Goal: Task Accomplishment & Management: Use online tool/utility

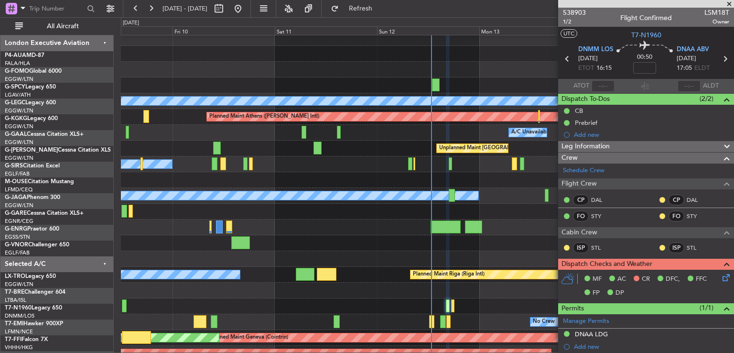
scroll to position [193, 0]
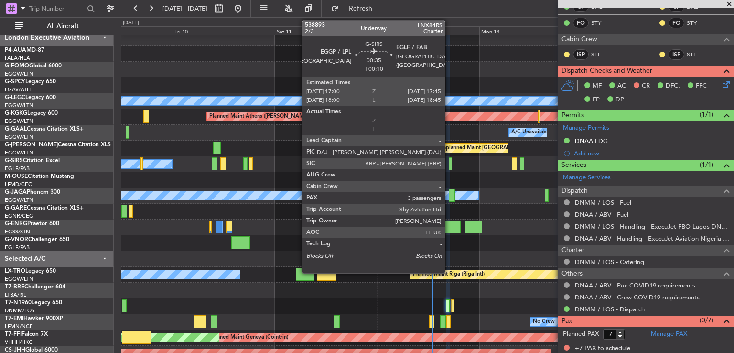
click at [449, 162] on div at bounding box center [450, 163] width 3 height 13
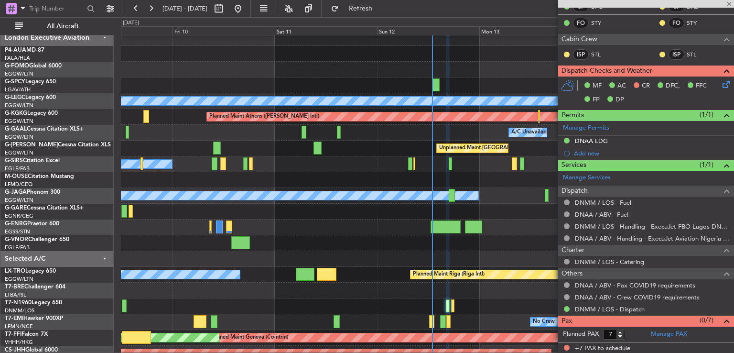
type input "+00:10"
type input "3"
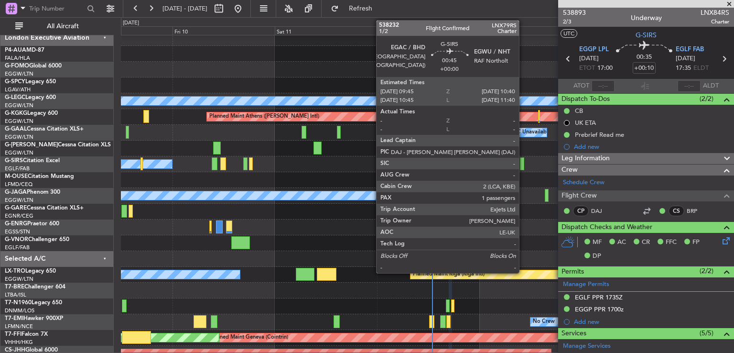
click at [523, 162] on div at bounding box center [522, 163] width 4 height 13
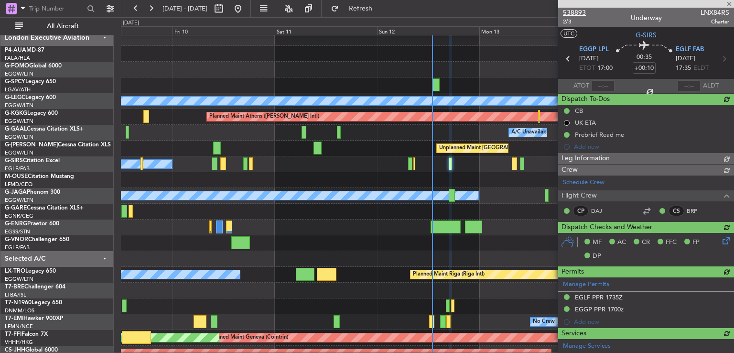
type input "1"
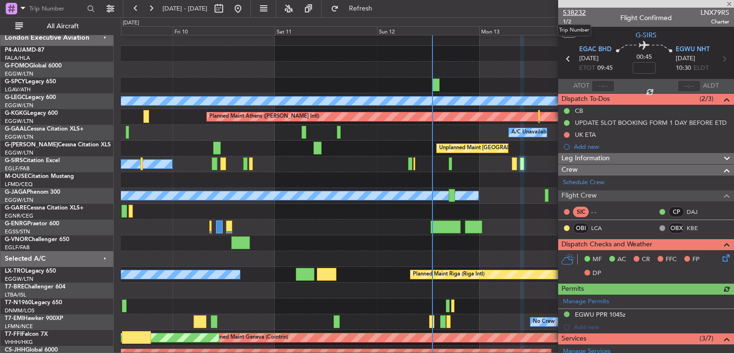
click at [576, 13] on span "538232" at bounding box center [574, 13] width 23 height 10
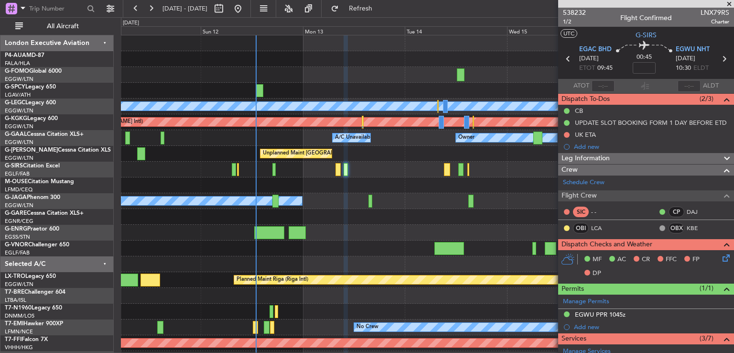
click at [363, 180] on div "Planned Maint London (Stansted) A/C Unavailable London (Luton) Planned Maint At…" at bounding box center [427, 224] width 612 height 378
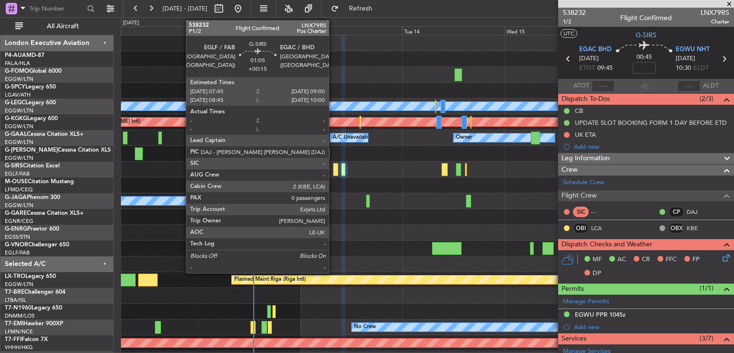
click at [333, 165] on div at bounding box center [336, 169] width 6 height 13
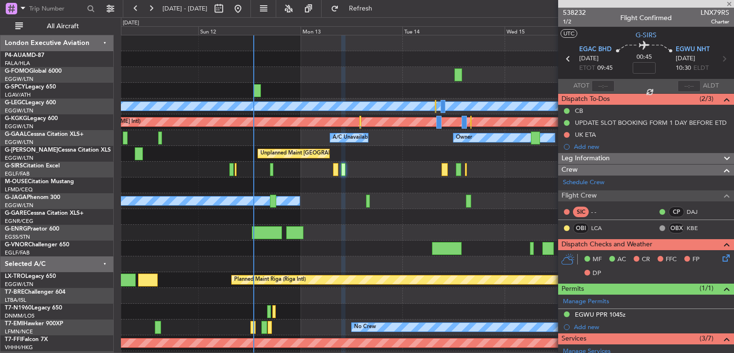
type input "+00:15"
type input "0"
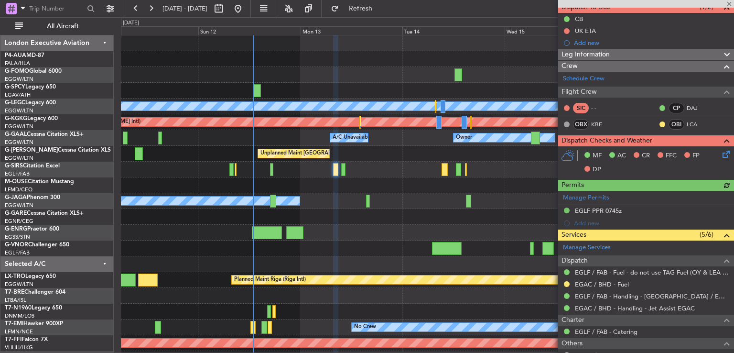
scroll to position [96, 0]
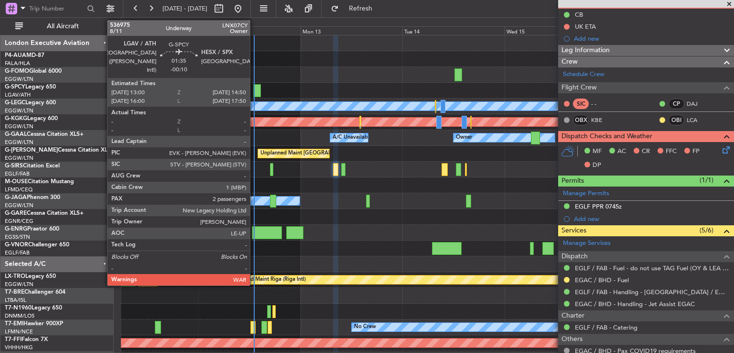
click at [255, 86] on div at bounding box center [257, 90] width 8 height 13
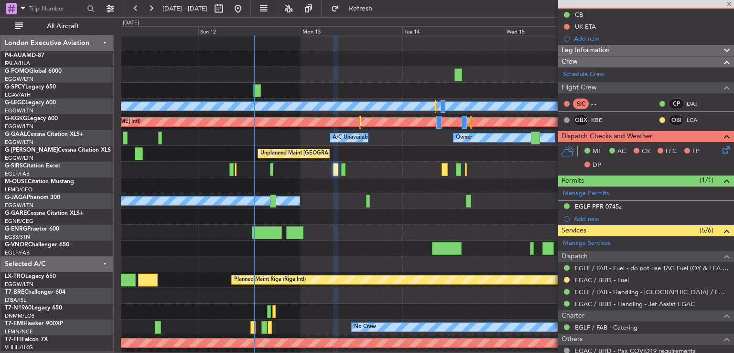
click at [256, 88] on div at bounding box center [257, 90] width 8 height 13
type input "-00:10"
type input "2"
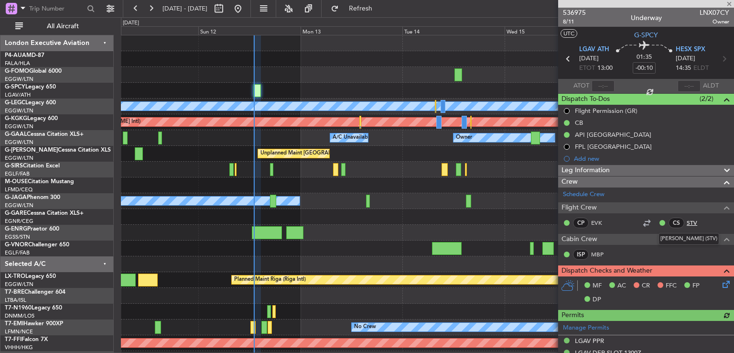
click at [687, 220] on link "STV" at bounding box center [697, 222] width 21 height 9
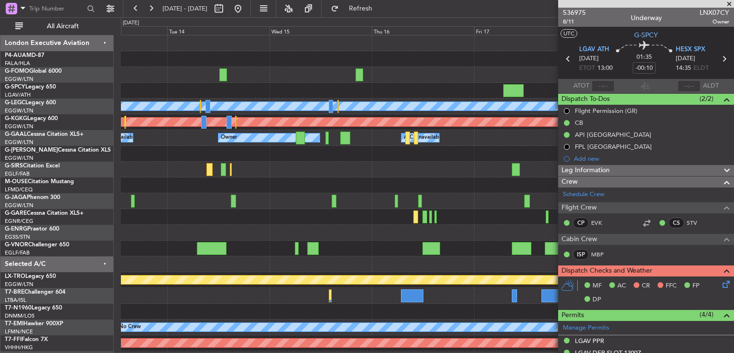
click at [150, 99] on div "Planned Maint London (Stansted) A/C Unavailable London (Luton) Planned Maint At…" at bounding box center [427, 208] width 612 height 347
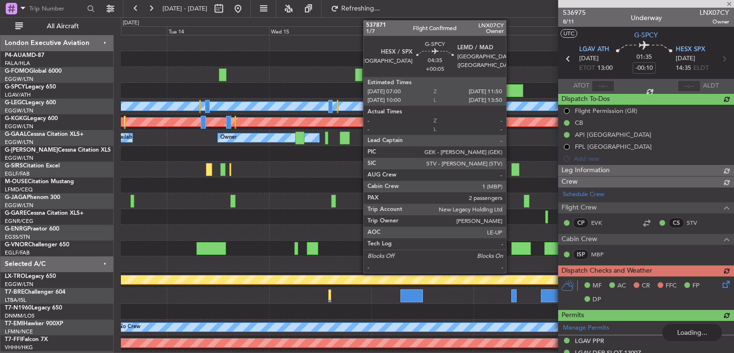
type input "13:10"
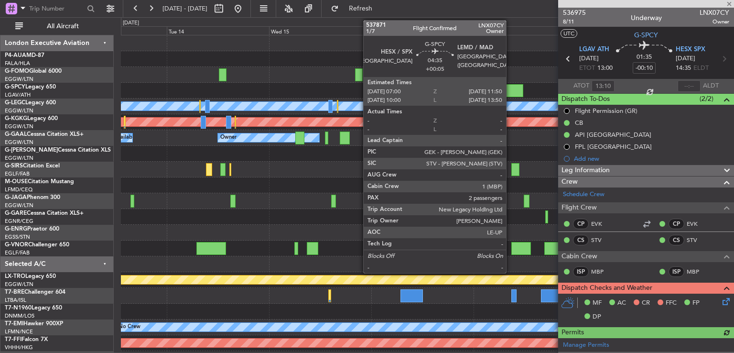
click at [510, 87] on div at bounding box center [513, 90] width 21 height 13
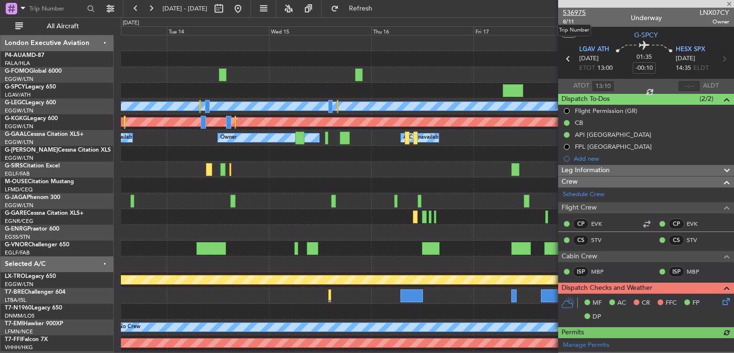
type input "+00:05"
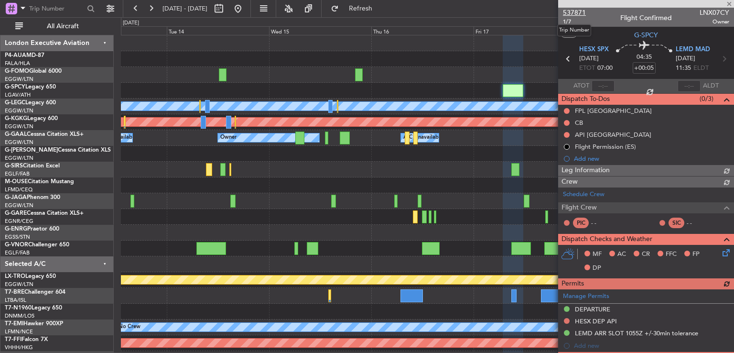
click at [577, 11] on span "537871" at bounding box center [574, 13] width 23 height 10
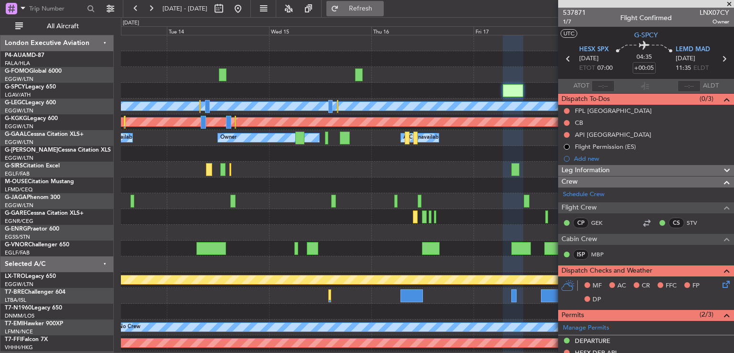
click at [375, 5] on span "Refresh" at bounding box center [361, 8] width 40 height 7
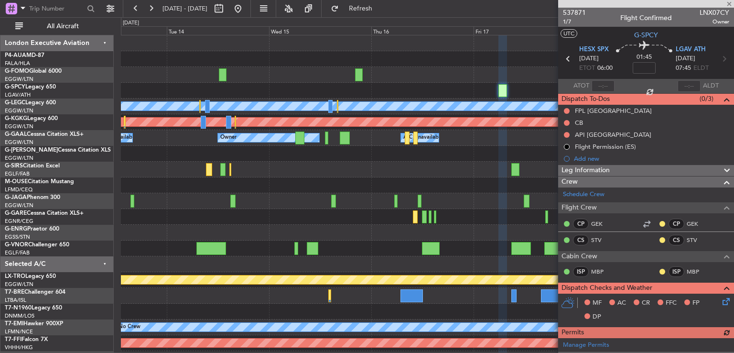
scroll to position [319, 0]
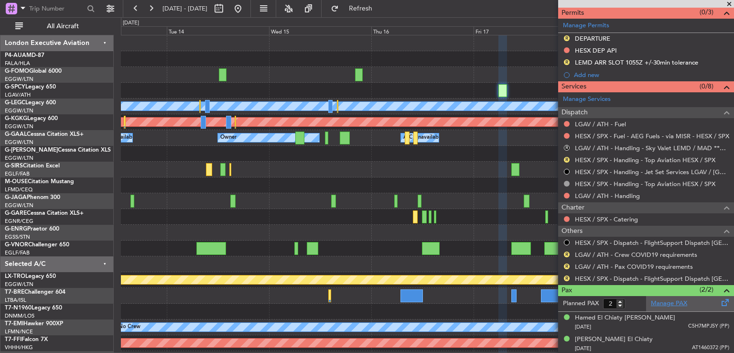
click at [665, 302] on link "Manage PAX" at bounding box center [669, 304] width 36 height 10
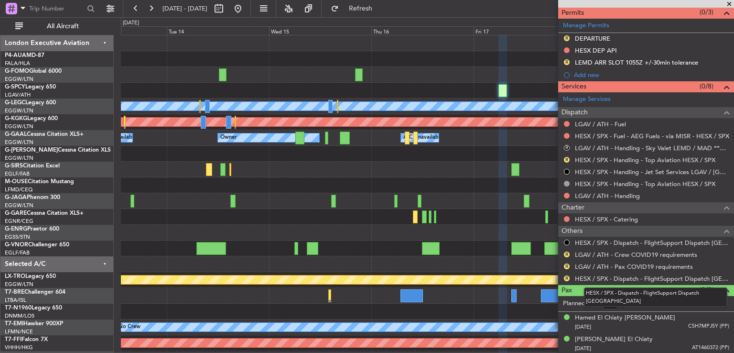
click at [618, 303] on mat-tooltip-component "HESX / SPX - Dispatch - FlightSupport Dispatch UK" at bounding box center [655, 296] width 157 height 33
click at [621, 303] on mat-tooltip-component "HESX / SPX - Dispatch - FlightSupport Dispatch UK" at bounding box center [655, 296] width 157 height 33
type input "1"
click at [619, 305] on input "1" at bounding box center [614, 303] width 22 height 11
click at [633, 301] on form "Planned PAX" at bounding box center [602, 303] width 88 height 15
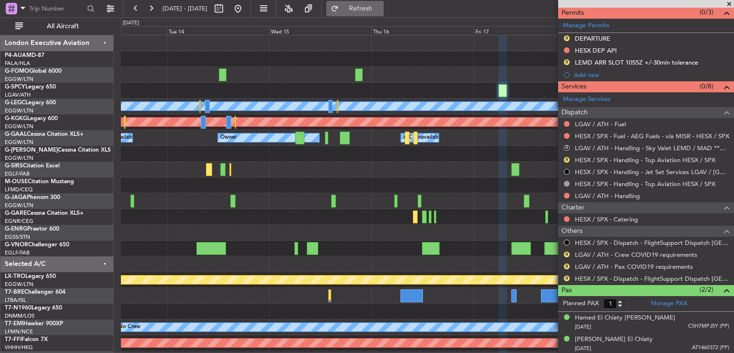
click at [366, 7] on button "Refresh" at bounding box center [354, 8] width 57 height 15
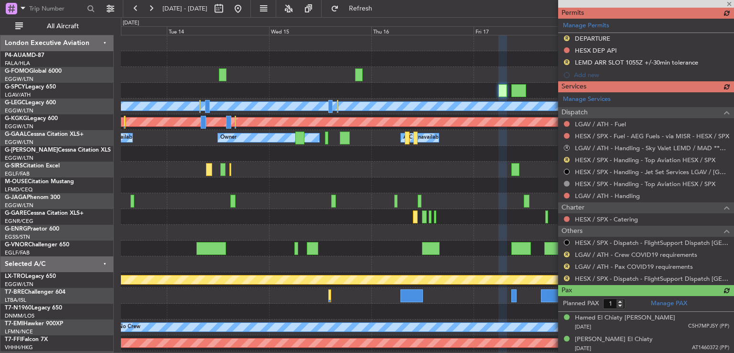
scroll to position [298, 0]
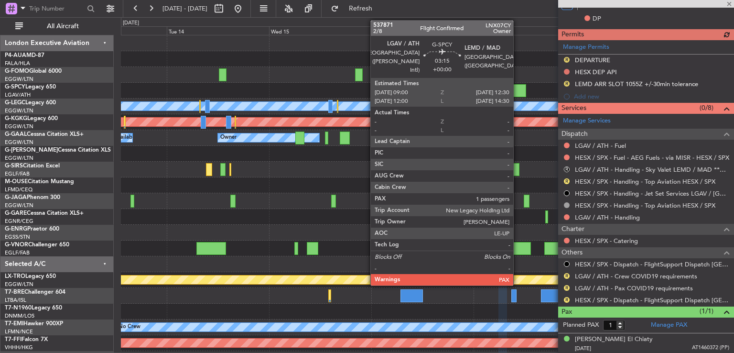
click at [517, 92] on div at bounding box center [518, 90] width 15 height 13
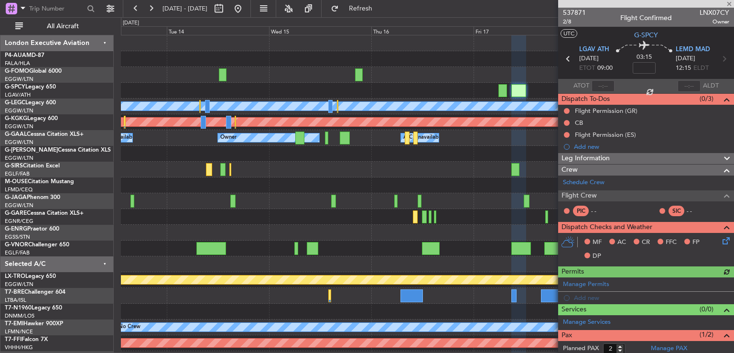
scroll to position [36, 0]
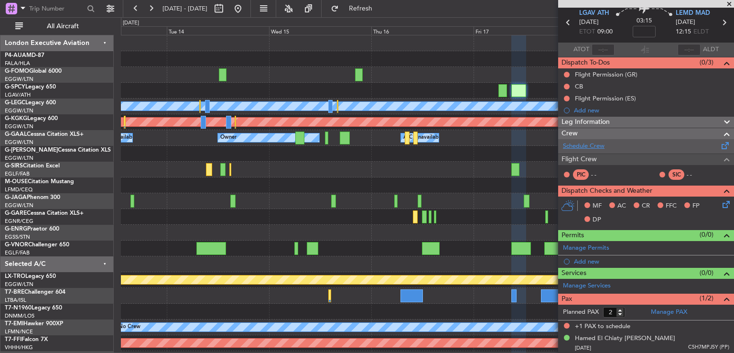
click at [589, 148] on link "Schedule Crew" at bounding box center [584, 146] width 42 height 10
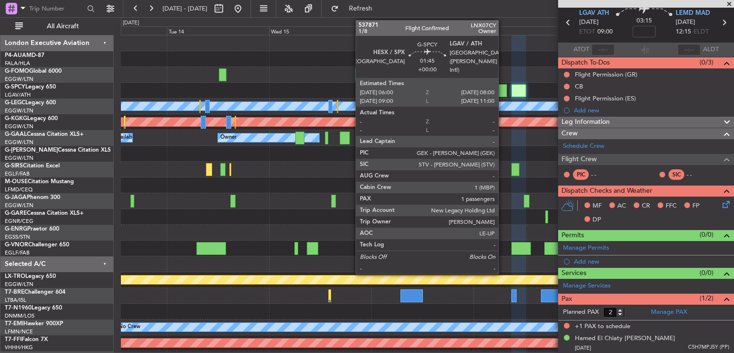
click at [503, 93] on div at bounding box center [502, 90] width 9 height 13
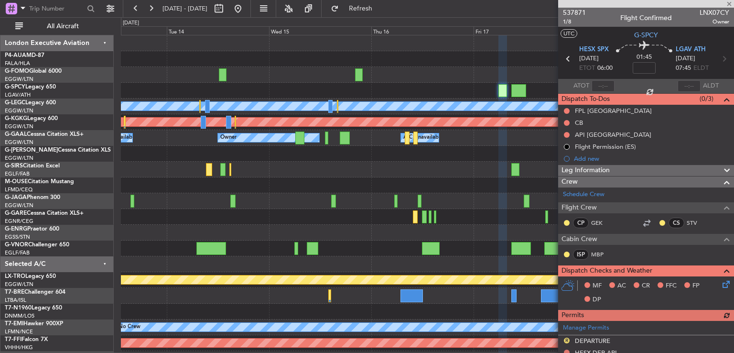
scroll to position [253, 0]
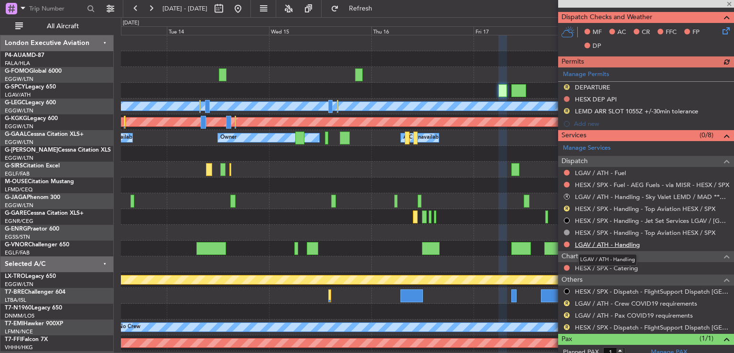
click at [607, 243] on link "LGAV / ATH - Handling" at bounding box center [607, 244] width 65 height 8
click at [604, 170] on link "LGAV / ATH - Fuel" at bounding box center [600, 173] width 51 height 8
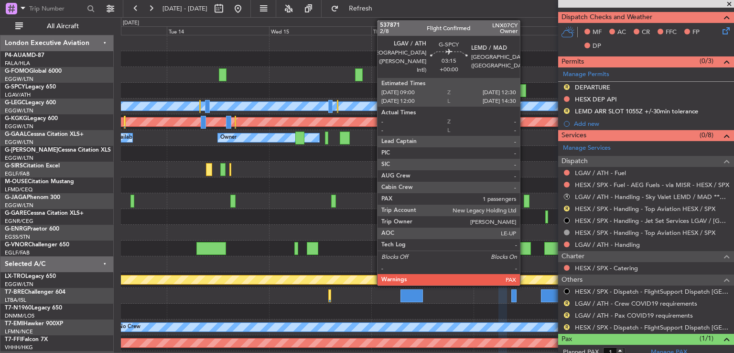
click at [523, 92] on div at bounding box center [518, 90] width 15 height 13
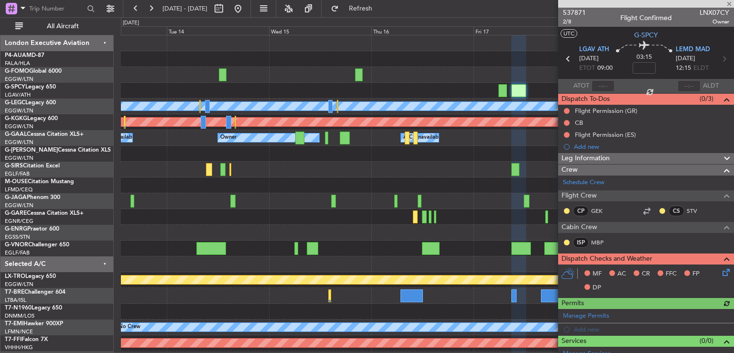
scroll to position [76, 0]
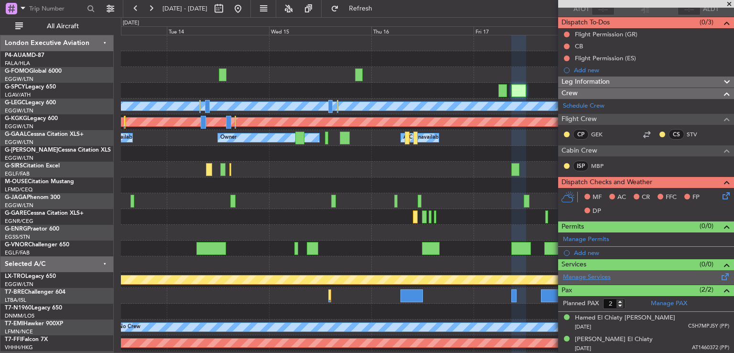
click at [589, 275] on link "Manage Services" at bounding box center [587, 277] width 48 height 10
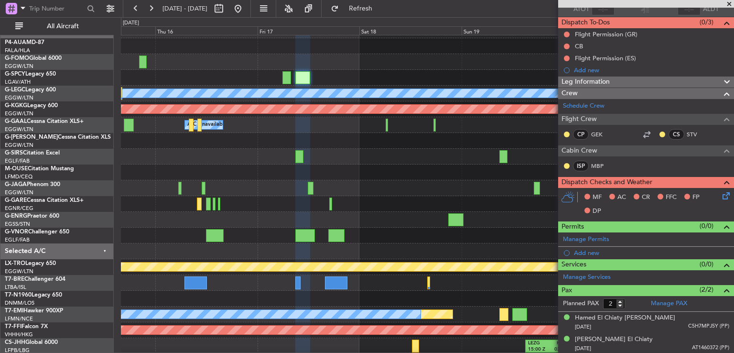
scroll to position [0, 0]
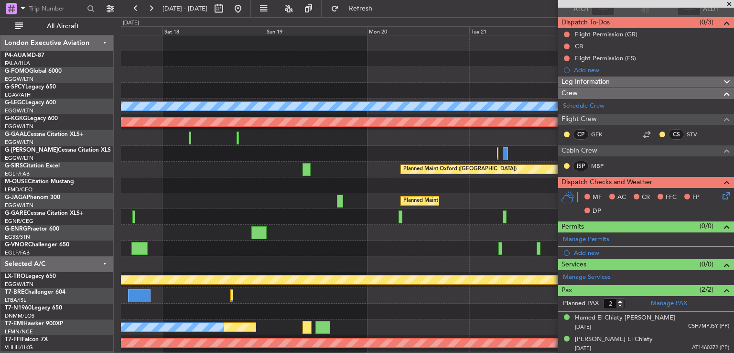
click at [88, 162] on div "EGGW 03:55 Z KSFO 14:45 Z Planned Maint London (Stansted) A/C Unavailable Londo…" at bounding box center [367, 184] width 734 height 335
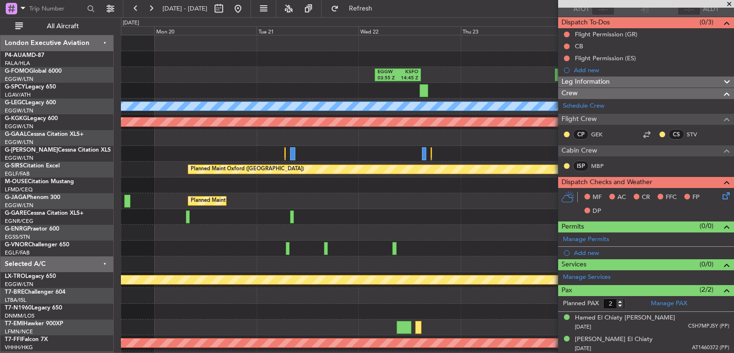
click at [122, 155] on div at bounding box center [427, 154] width 612 height 16
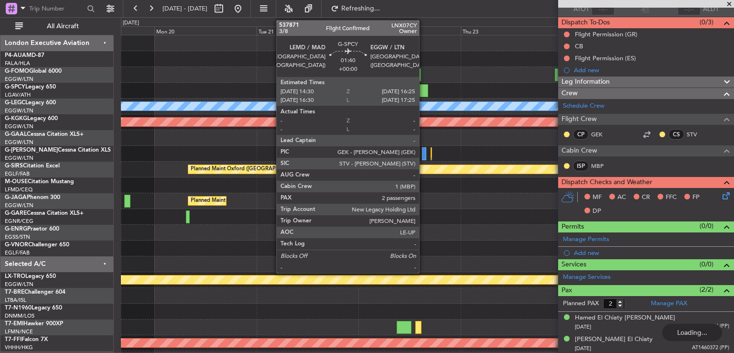
click at [423, 92] on div at bounding box center [423, 90] width 9 height 13
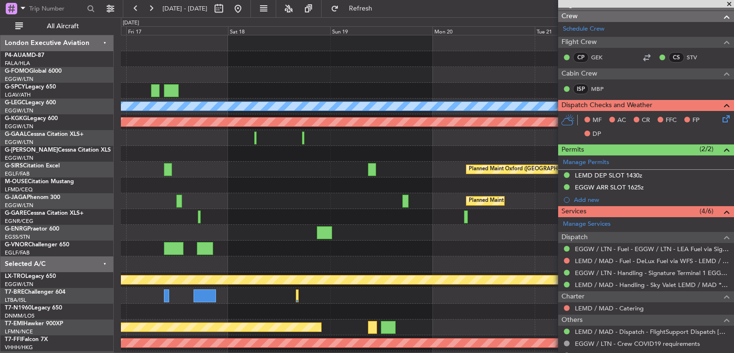
click at [559, 141] on fb-app "19 Oct 2025 - 25 Oct 2025 Refresh Quick Links All Aircraft EGGW 03:55 Z KSFO 14…" at bounding box center [367, 179] width 734 height 345
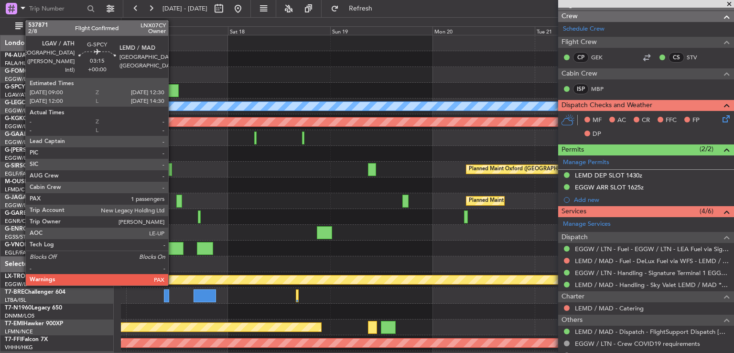
click at [172, 86] on div at bounding box center [171, 90] width 15 height 13
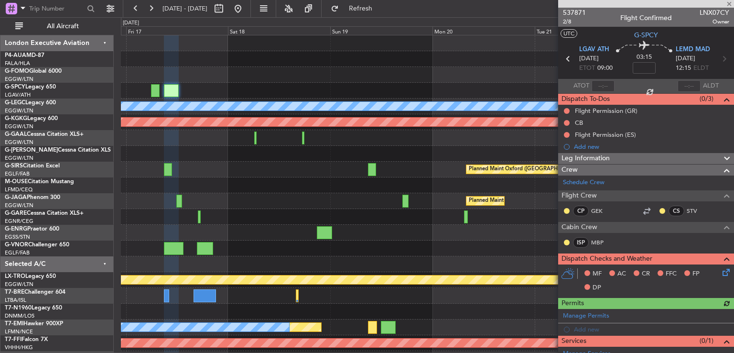
scroll to position [100, 0]
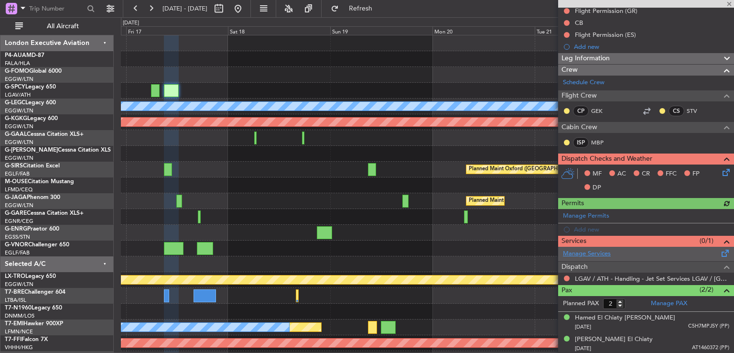
click at [591, 254] on link "Manage Services" at bounding box center [587, 254] width 48 height 10
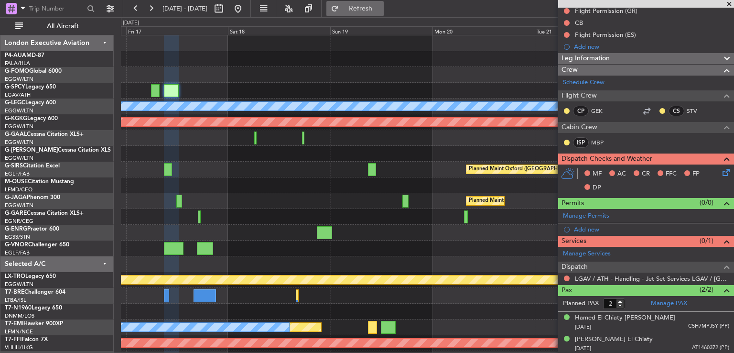
click at [379, 5] on span "Refresh" at bounding box center [361, 8] width 40 height 7
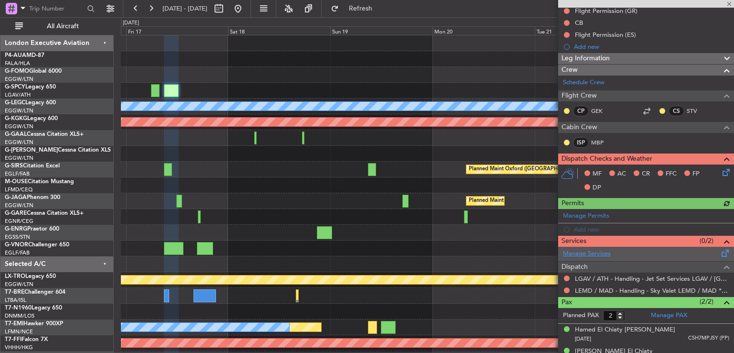
click at [589, 252] on link "Manage Services" at bounding box center [587, 254] width 48 height 10
click at [593, 250] on link "Manage Services" at bounding box center [587, 254] width 48 height 10
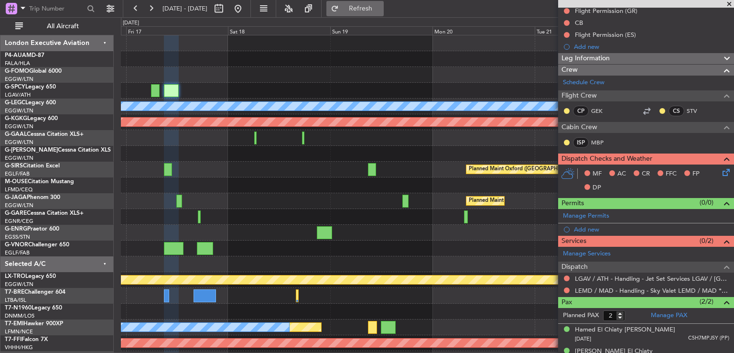
click at [381, 6] on span "Refresh" at bounding box center [361, 8] width 40 height 7
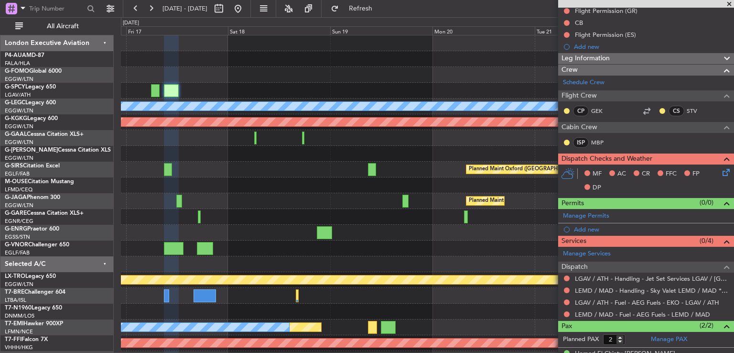
scroll to position [136, 0]
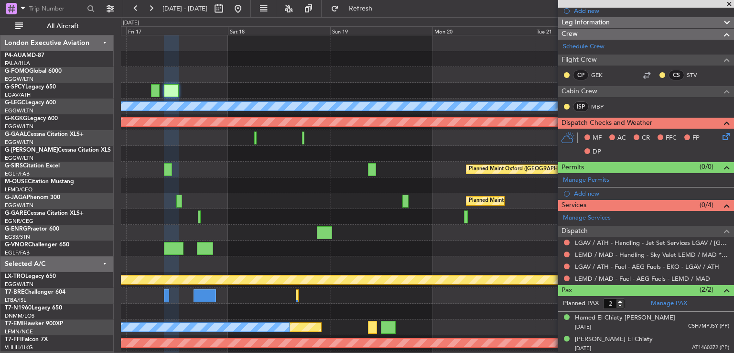
drag, startPoint x: 721, startPoint y: 263, endPoint x: 725, endPoint y: 237, distance: 26.1
click at [725, 237] on ul "LGAV / ATH - Handling - Jet Set Services LGAV / ATH LEMD / MAD - Handling - Sky…" at bounding box center [646, 260] width 176 height 48
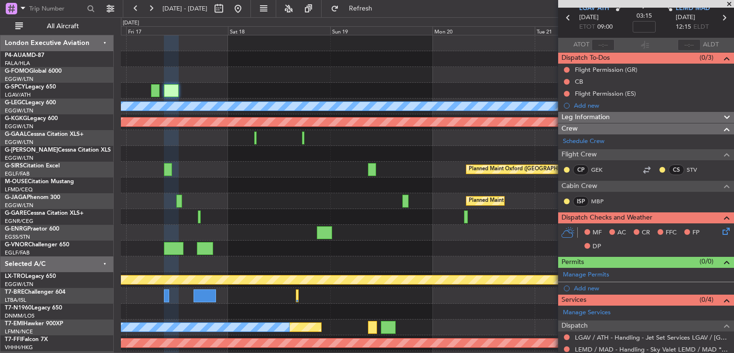
scroll to position [25, 0]
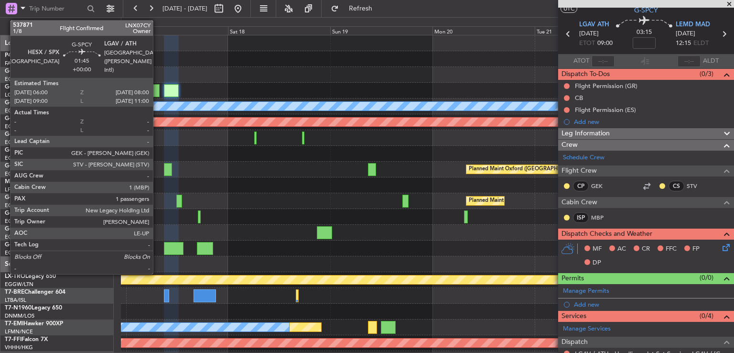
click at [157, 90] on div at bounding box center [155, 90] width 9 height 13
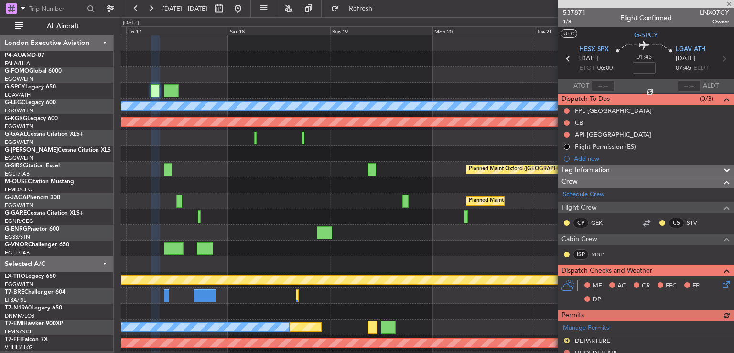
scroll to position [280, 0]
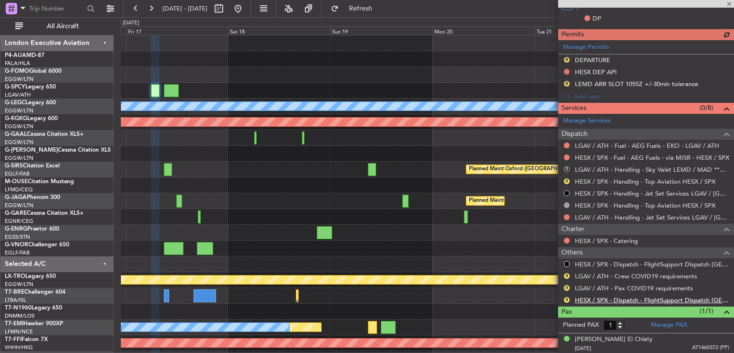
click at [621, 299] on link "HESX / SPX - Dispatch - FlightSupport Dispatch UK" at bounding box center [652, 300] width 154 height 8
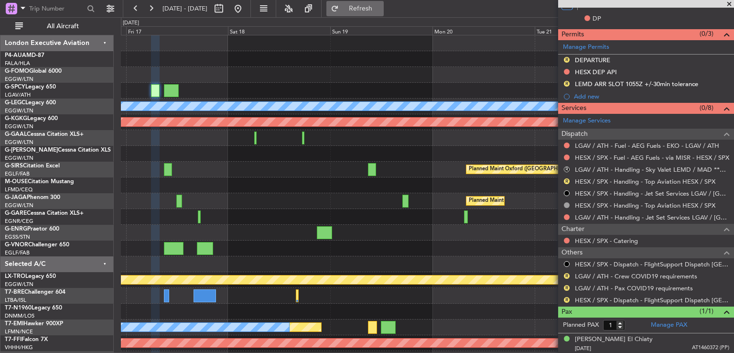
click at [375, 8] on span "Refresh" at bounding box center [361, 8] width 40 height 7
click at [728, 2] on span at bounding box center [729, 4] width 10 height 9
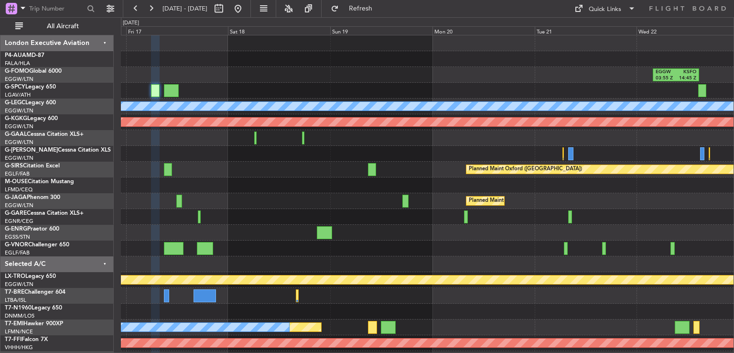
type input "0"
click at [246, 9] on button at bounding box center [237, 8] width 15 height 15
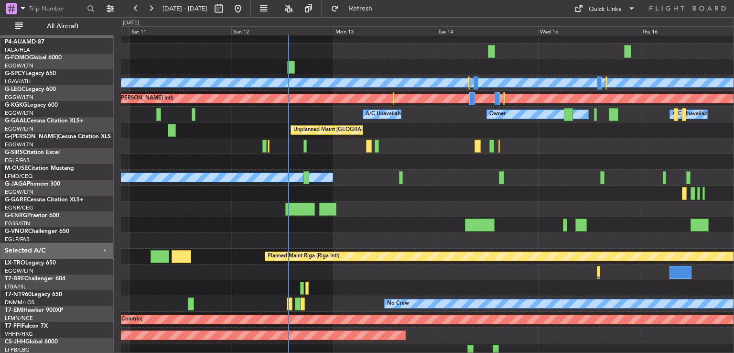
scroll to position [25, 0]
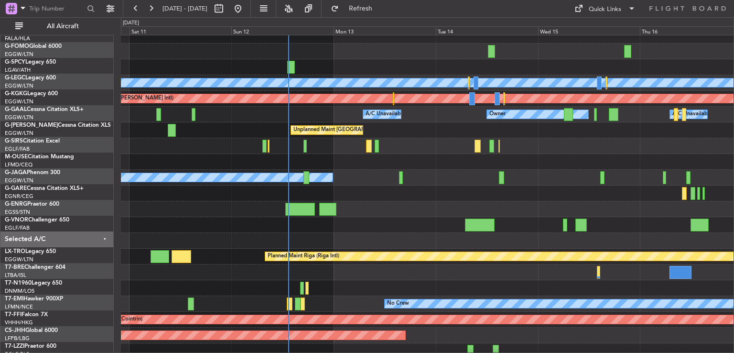
click at [385, 217] on div at bounding box center [427, 225] width 612 height 16
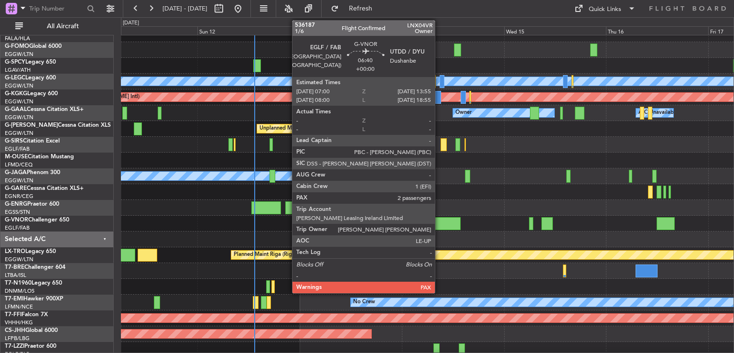
click at [439, 227] on div at bounding box center [446, 223] width 30 height 13
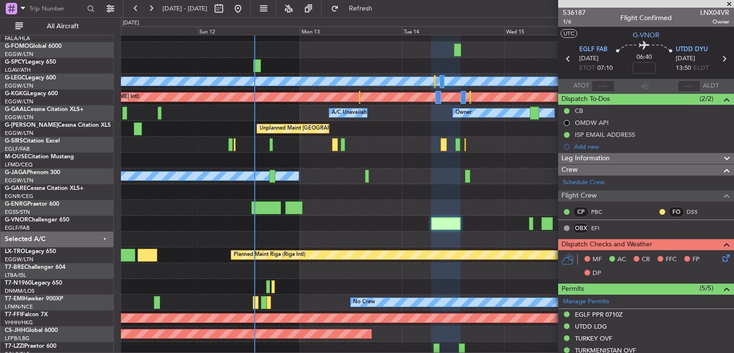
click at [502, 232] on div at bounding box center [427, 239] width 612 height 16
click at [582, 13] on span "536187" at bounding box center [574, 13] width 23 height 10
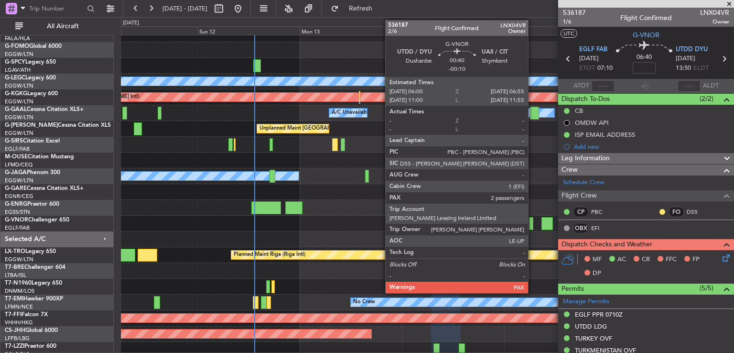
click at [532, 226] on div at bounding box center [531, 223] width 4 height 13
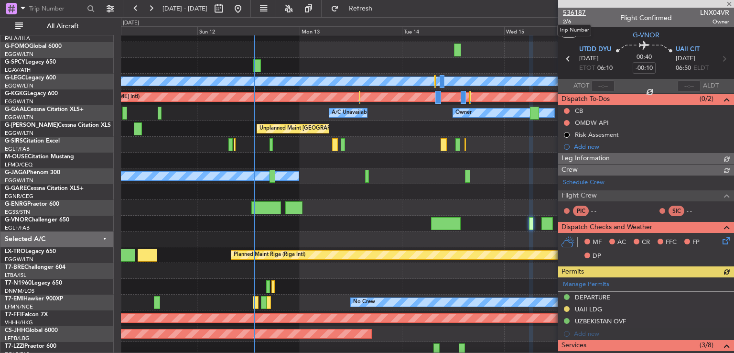
click at [577, 10] on span "536187" at bounding box center [574, 13] width 23 height 10
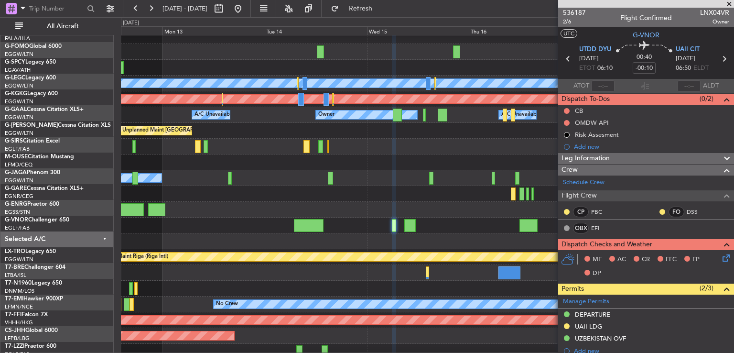
scroll to position [29, 0]
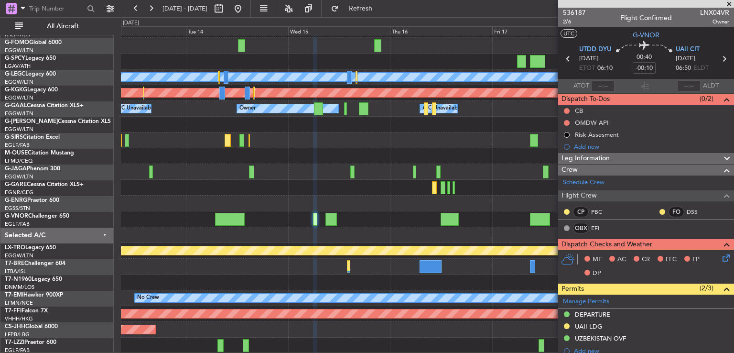
click at [280, 209] on div at bounding box center [427, 203] width 612 height 16
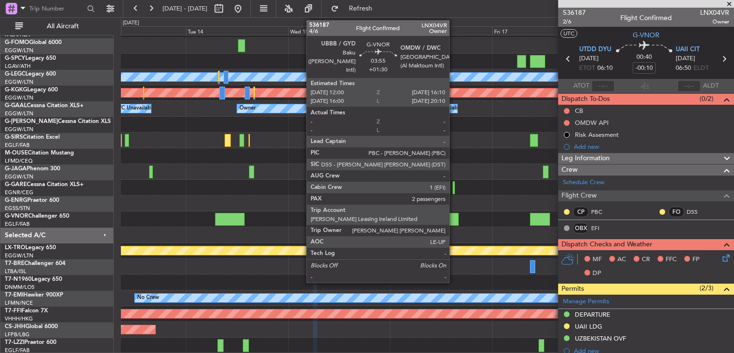
click at [453, 221] on div at bounding box center [449, 219] width 18 height 13
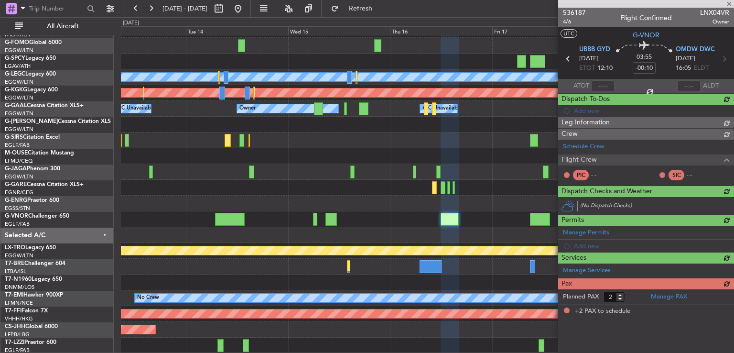
type input "+01:30"
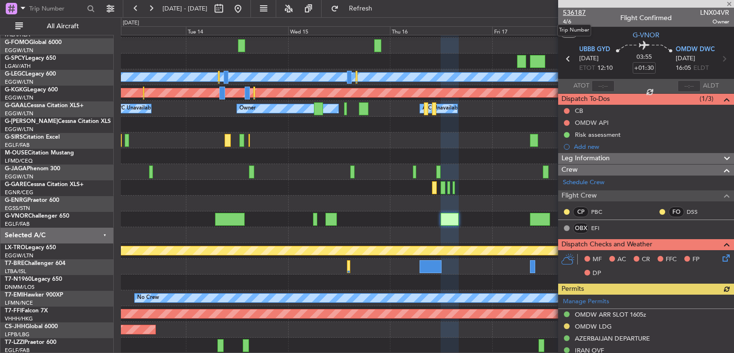
click at [579, 12] on span "536187" at bounding box center [574, 13] width 23 height 10
click at [246, 9] on button at bounding box center [237, 8] width 15 height 15
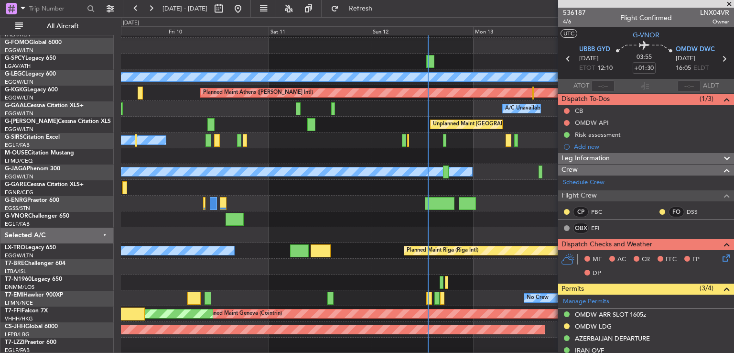
click at [728, 5] on span at bounding box center [729, 4] width 10 height 9
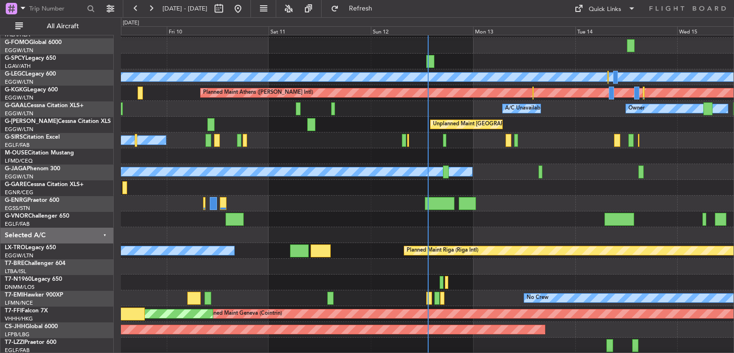
type input "0"
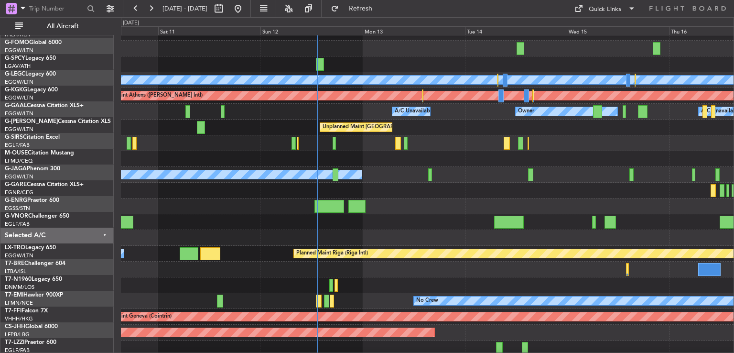
scroll to position [24, 0]
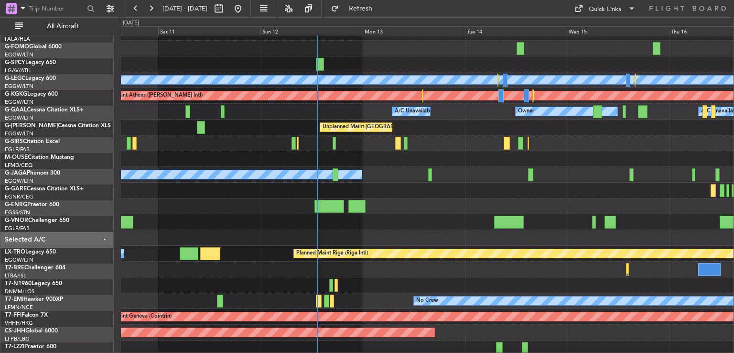
click at [529, 235] on div at bounding box center [427, 238] width 612 height 16
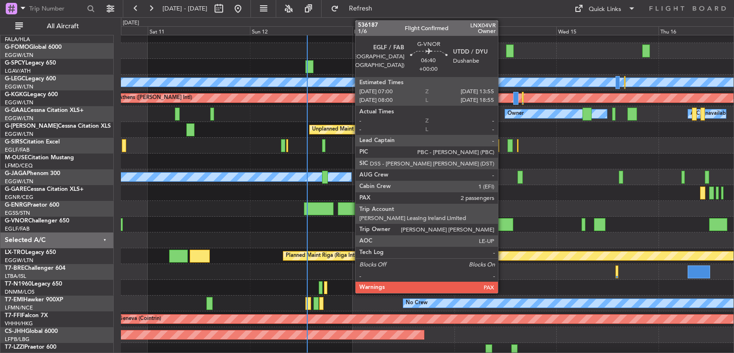
click at [502, 224] on div at bounding box center [498, 224] width 30 height 13
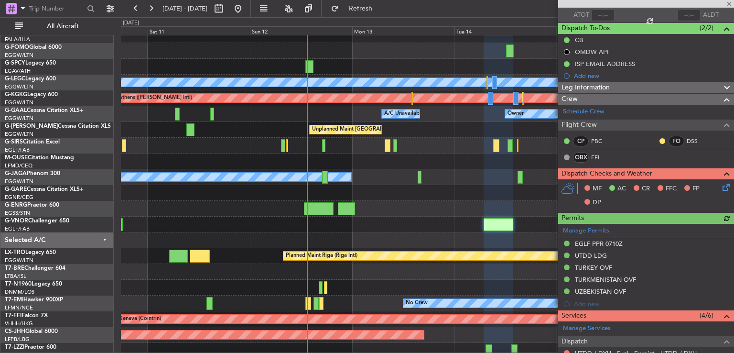
scroll to position [62, 0]
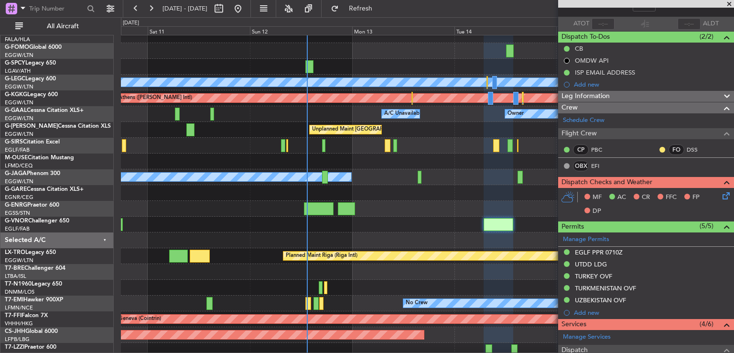
click at [729, 4] on span at bounding box center [729, 4] width 10 height 9
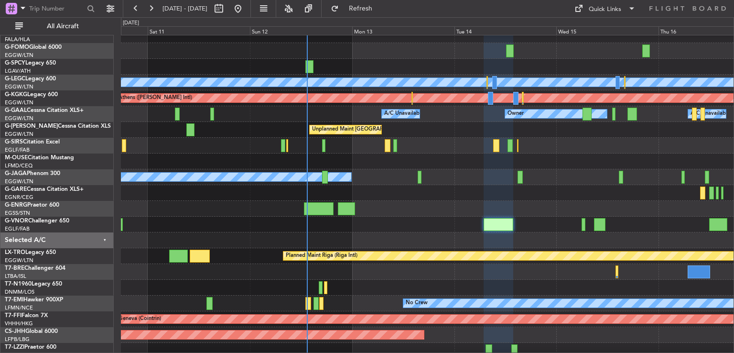
type input "0"
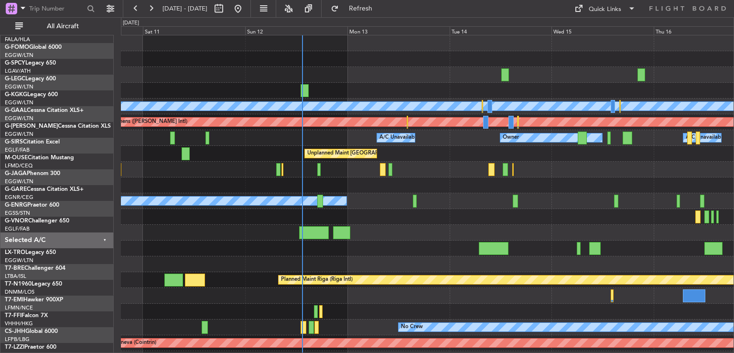
scroll to position [0, 0]
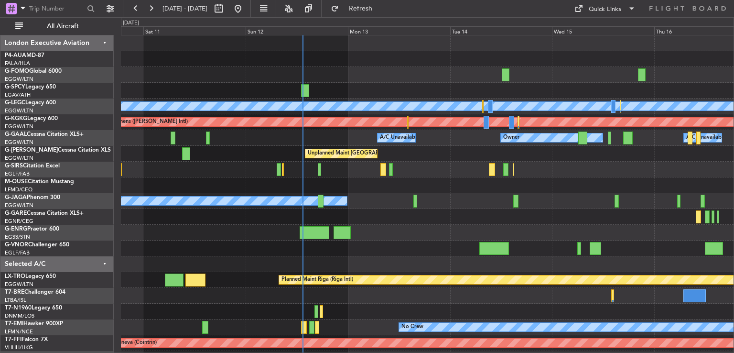
click at [378, 236] on div "Planned Maint London (Stansted) A/C Unavailable London (Luton) Planned Maint At…" at bounding box center [427, 208] width 612 height 347
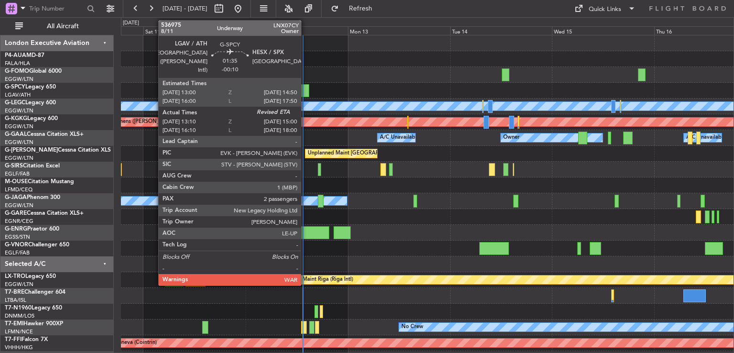
click at [305, 88] on div at bounding box center [305, 90] width 8 height 13
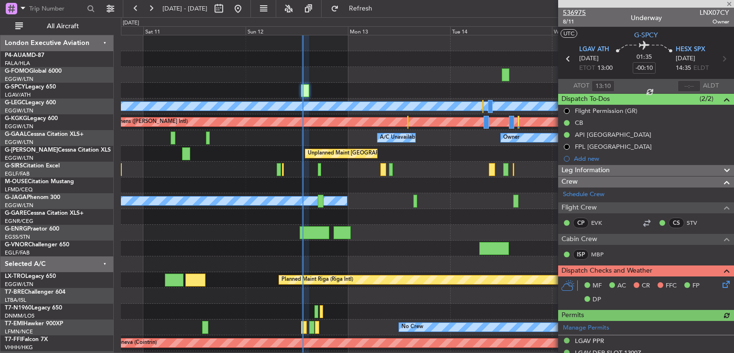
click at [577, 13] on span "536975" at bounding box center [574, 13] width 23 height 10
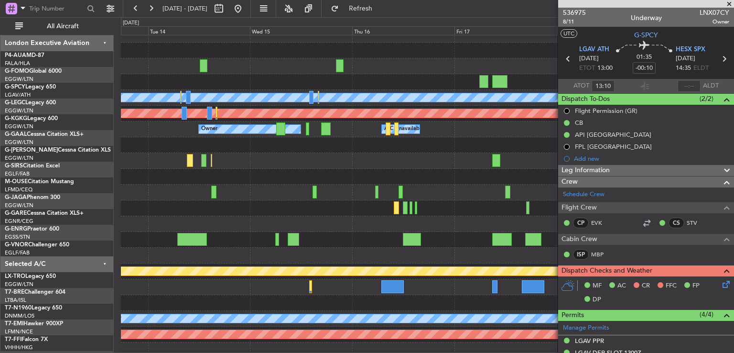
scroll to position [9, 0]
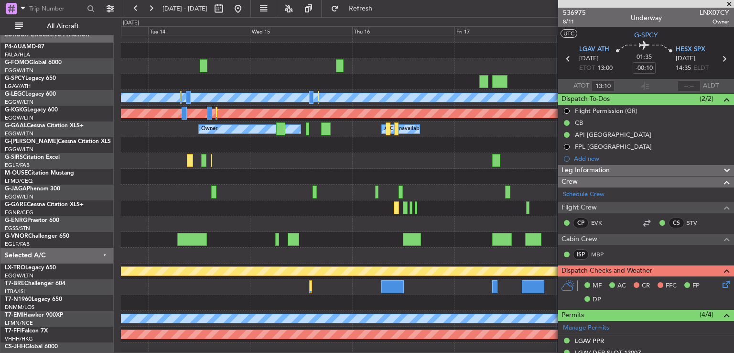
click at [172, 54] on div at bounding box center [427, 51] width 612 height 16
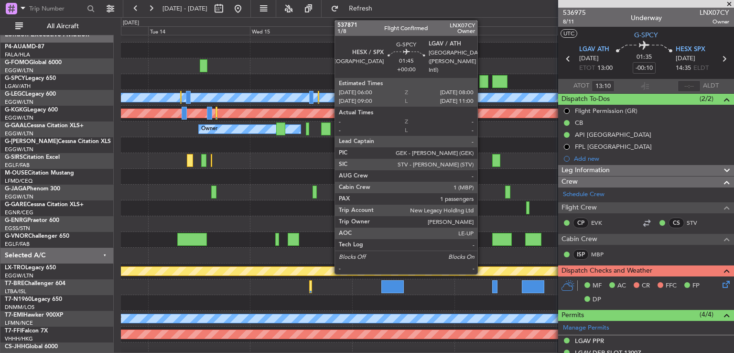
click at [482, 78] on div at bounding box center [483, 81] width 9 height 13
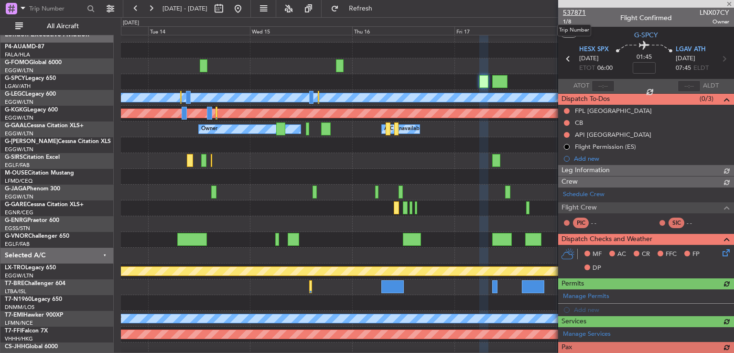
click at [581, 10] on span "537871" at bounding box center [574, 13] width 23 height 10
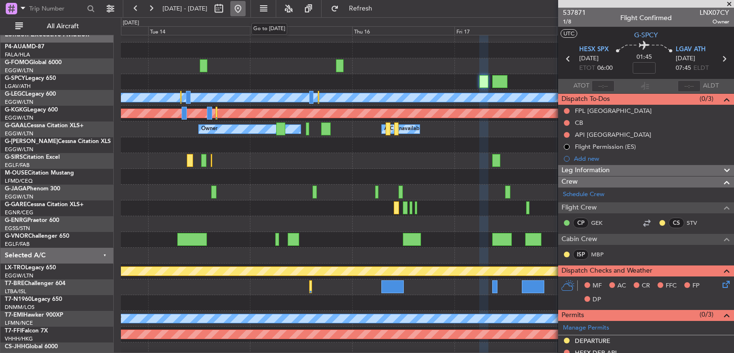
click at [246, 9] on button at bounding box center [237, 8] width 15 height 15
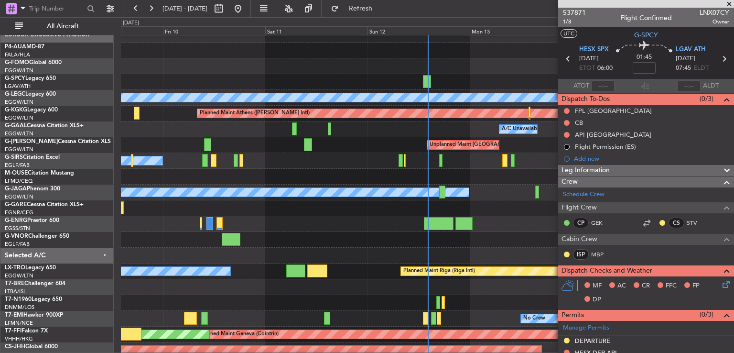
click at [727, 3] on span at bounding box center [729, 4] width 10 height 9
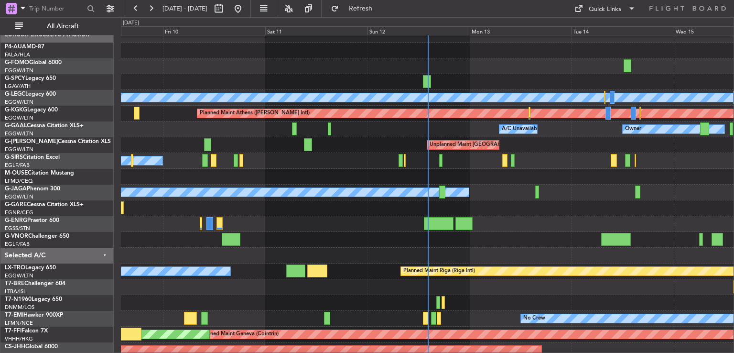
type input "0"
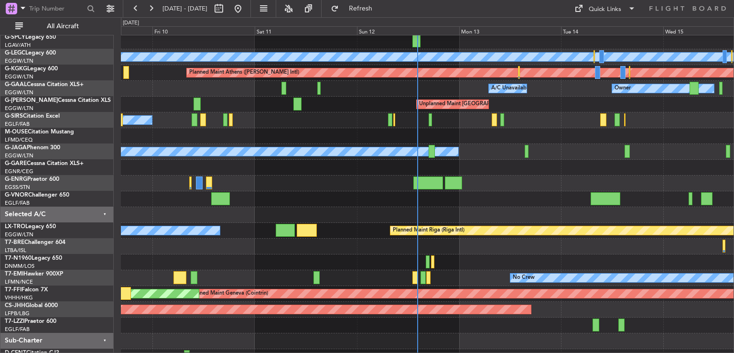
scroll to position [49, 0]
click at [512, 247] on div at bounding box center [427, 246] width 612 height 16
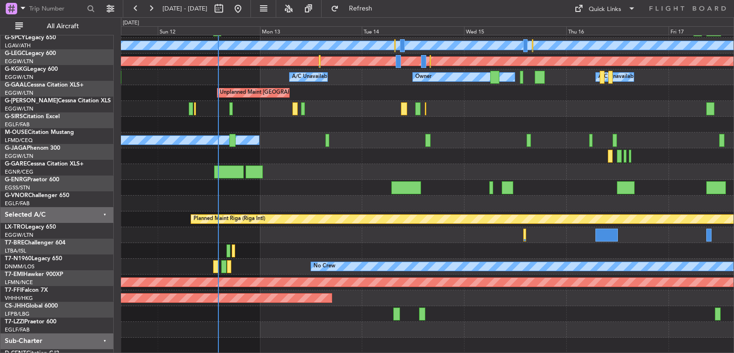
scroll to position [61, 0]
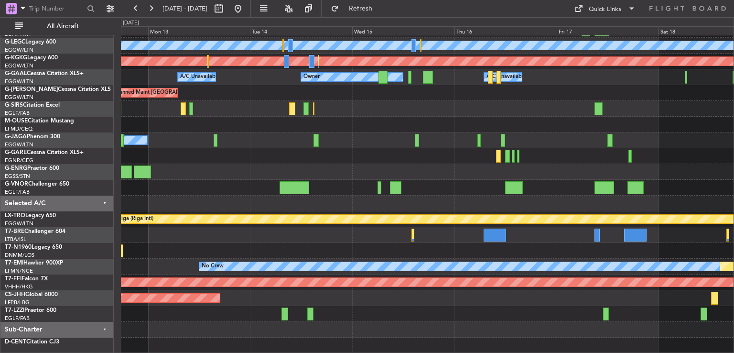
click at [342, 243] on div "Planned Maint London (Stansted) A/C Unavailable London (Luton) Planned Maint At…" at bounding box center [427, 164] width 612 height 378
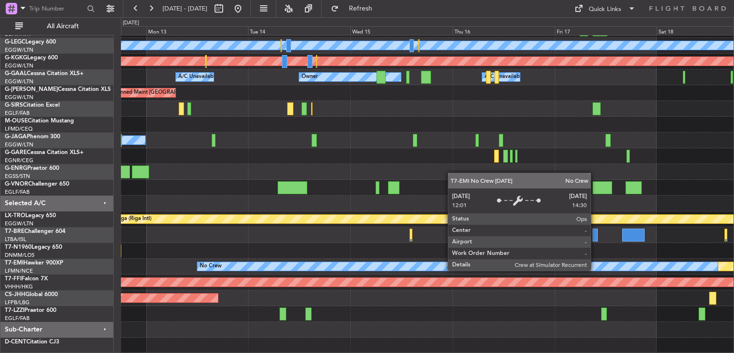
scroll to position [29, 0]
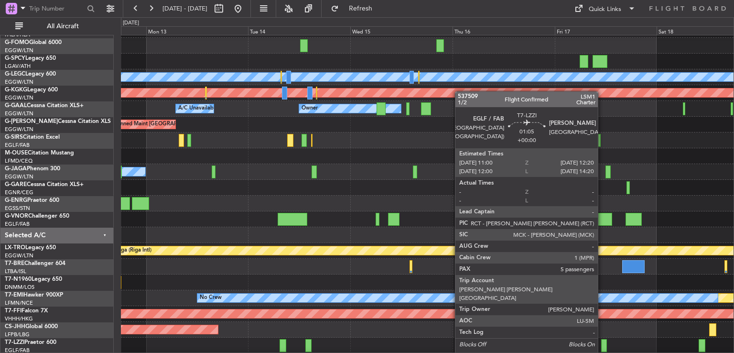
click at [602, 343] on div at bounding box center [604, 345] width 6 height 13
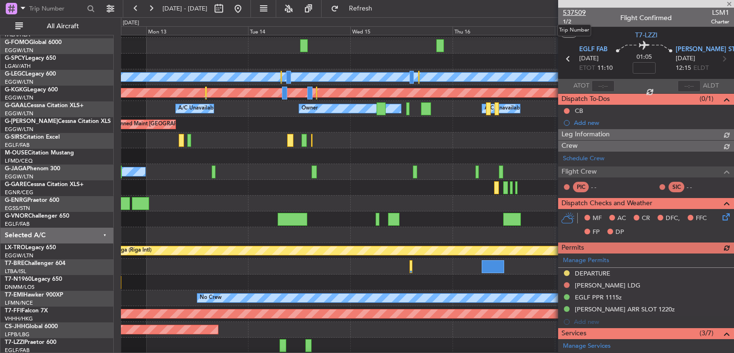
click at [574, 12] on span "537509" at bounding box center [574, 13] width 23 height 10
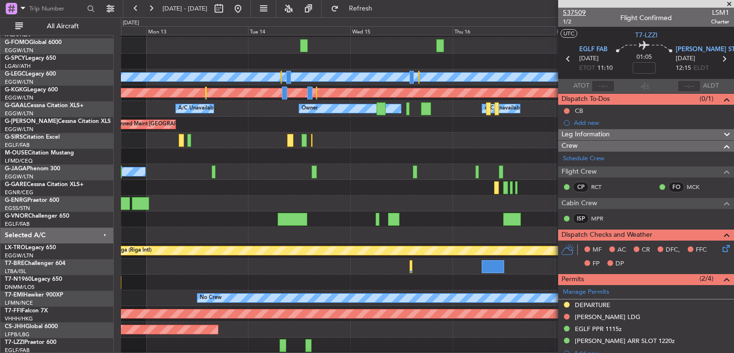
click at [579, 11] on span "537509" at bounding box center [574, 13] width 23 height 10
click at [246, 8] on button at bounding box center [237, 8] width 15 height 15
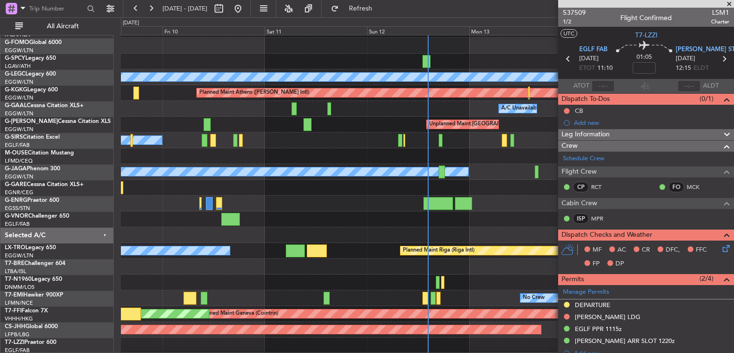
click at [728, 2] on span at bounding box center [729, 4] width 10 height 9
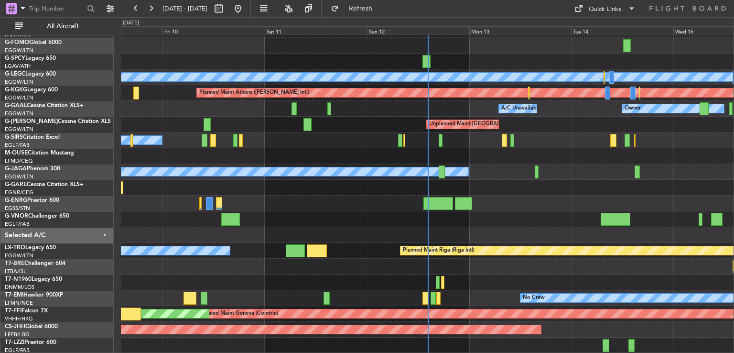
type input "0"
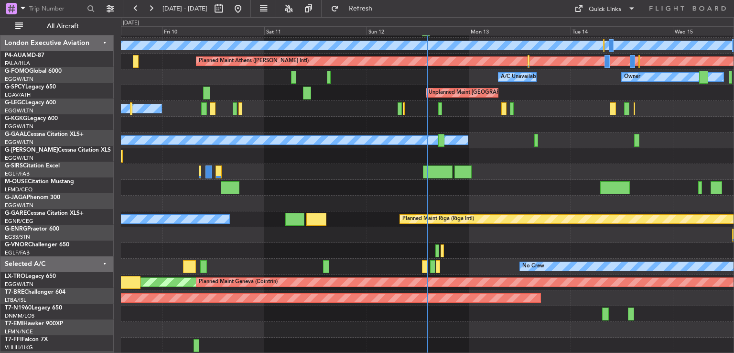
scroll to position [61, 0]
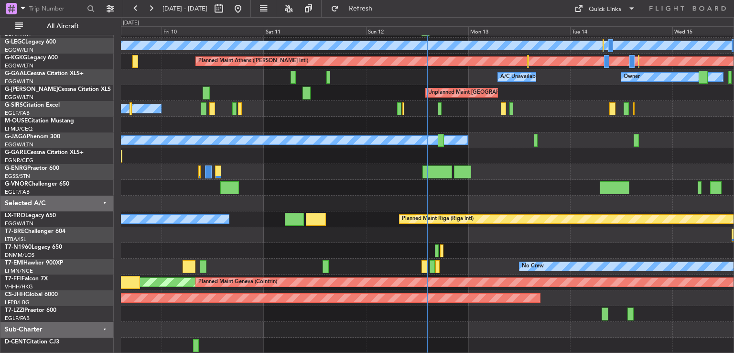
click at [511, 165] on div "Planned Maint London (Stansted) A/C Unavailable London (Luton) Planned Maint At…" at bounding box center [427, 164] width 612 height 378
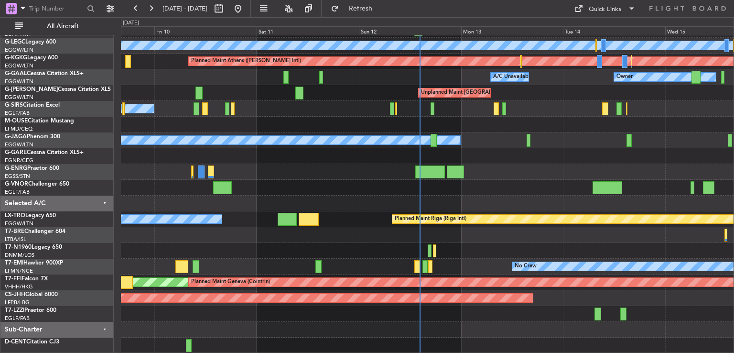
click at [501, 96] on div "Planned Maint London (Stansted) A/C Unavailable London (Luton) Planned Maint At…" at bounding box center [427, 164] width 612 height 378
click at [149, 3] on button at bounding box center [150, 8] width 15 height 15
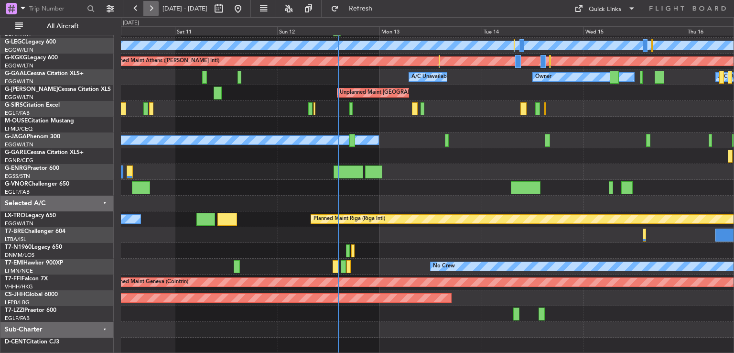
scroll to position [29, 0]
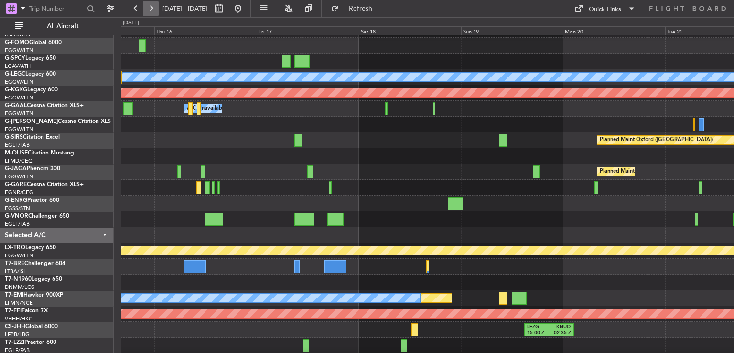
click at [149, 3] on button at bounding box center [150, 8] width 15 height 15
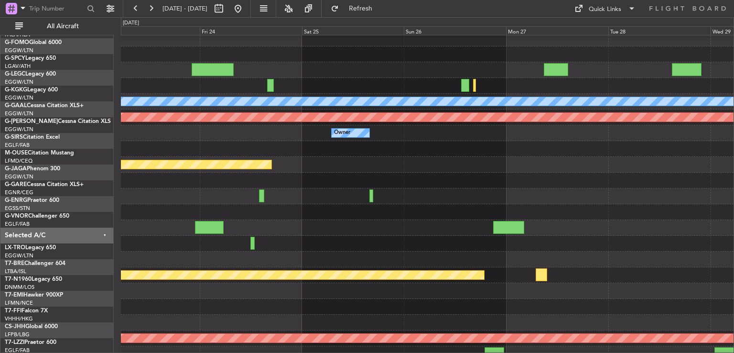
scroll to position [8, 0]
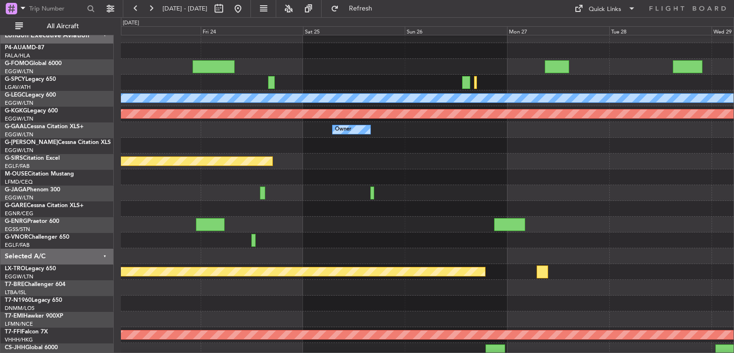
click at [286, 135] on div "Owner" at bounding box center [427, 130] width 612 height 16
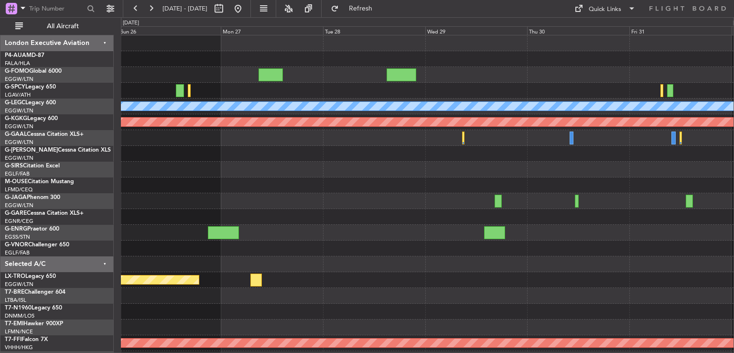
click at [154, 185] on div at bounding box center [427, 185] width 612 height 16
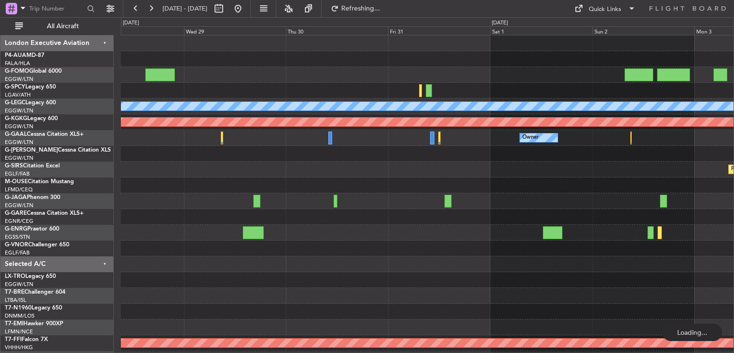
click at [188, 225] on div "Planned Maint London (Stansted) A/C Unavailable London (Luton) Planned Maint At…" at bounding box center [427, 208] width 612 height 347
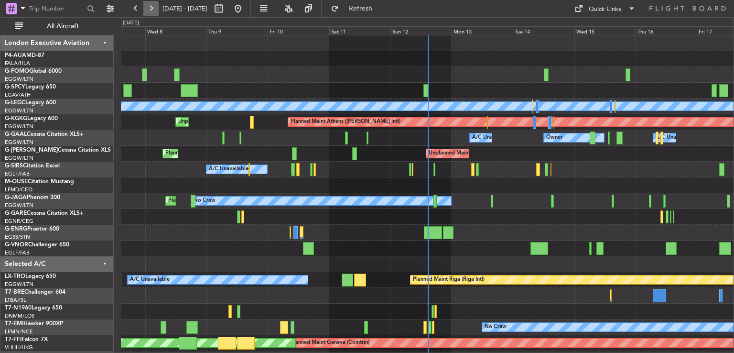
click at [150, 9] on button at bounding box center [150, 8] width 15 height 15
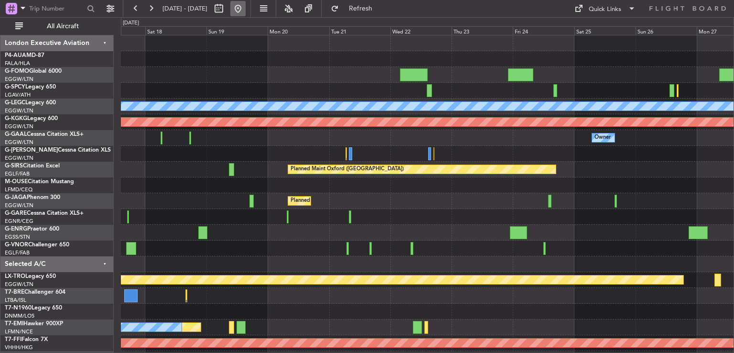
click at [246, 6] on button at bounding box center [237, 8] width 15 height 15
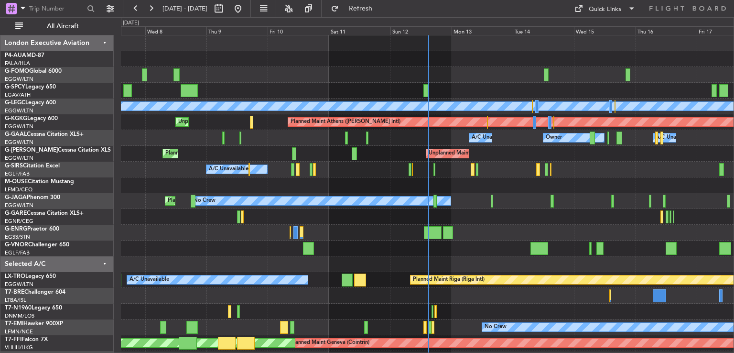
scroll to position [45, 0]
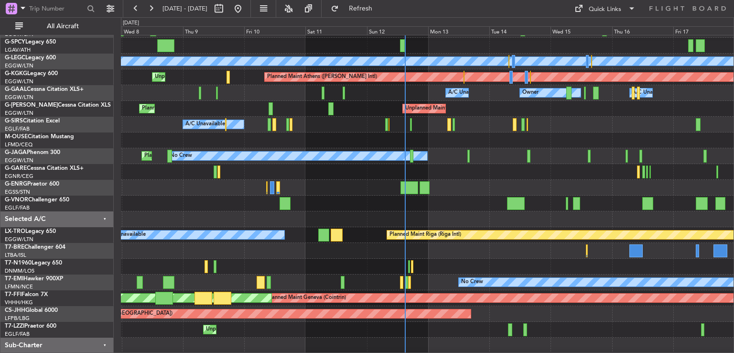
click at [453, 191] on div at bounding box center [427, 188] width 612 height 16
click at [148, 10] on button at bounding box center [150, 8] width 15 height 15
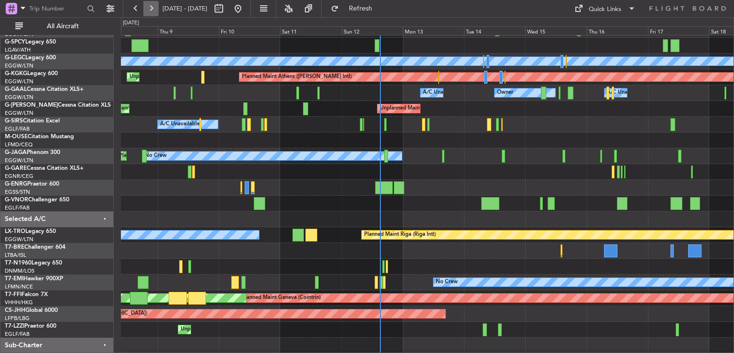
scroll to position [29, 0]
